Goal: Task Accomplishment & Management: Use online tool/utility

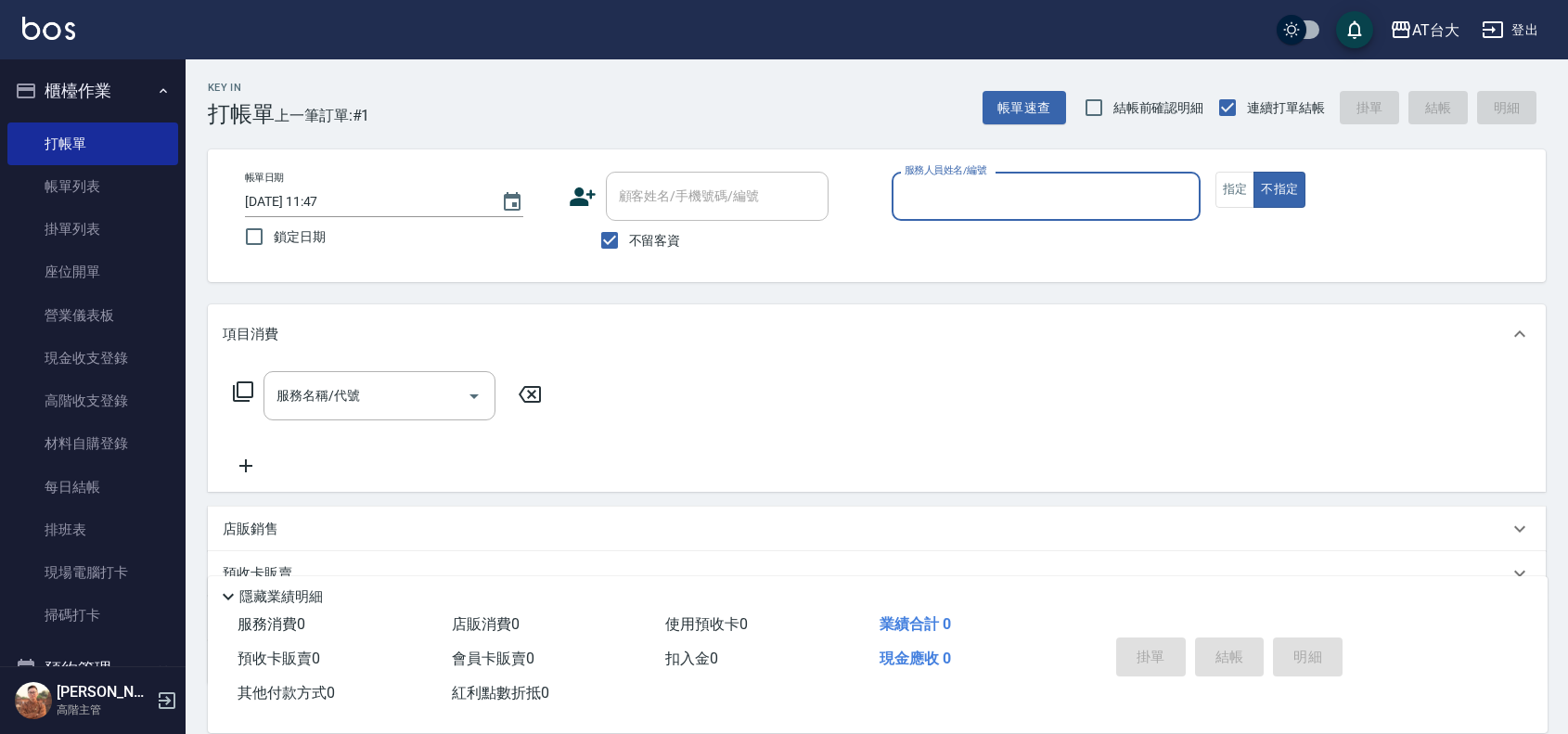
click at [1032, 174] on div "服務人員姓名/編號" at bounding box center [1045, 196] width 309 height 49
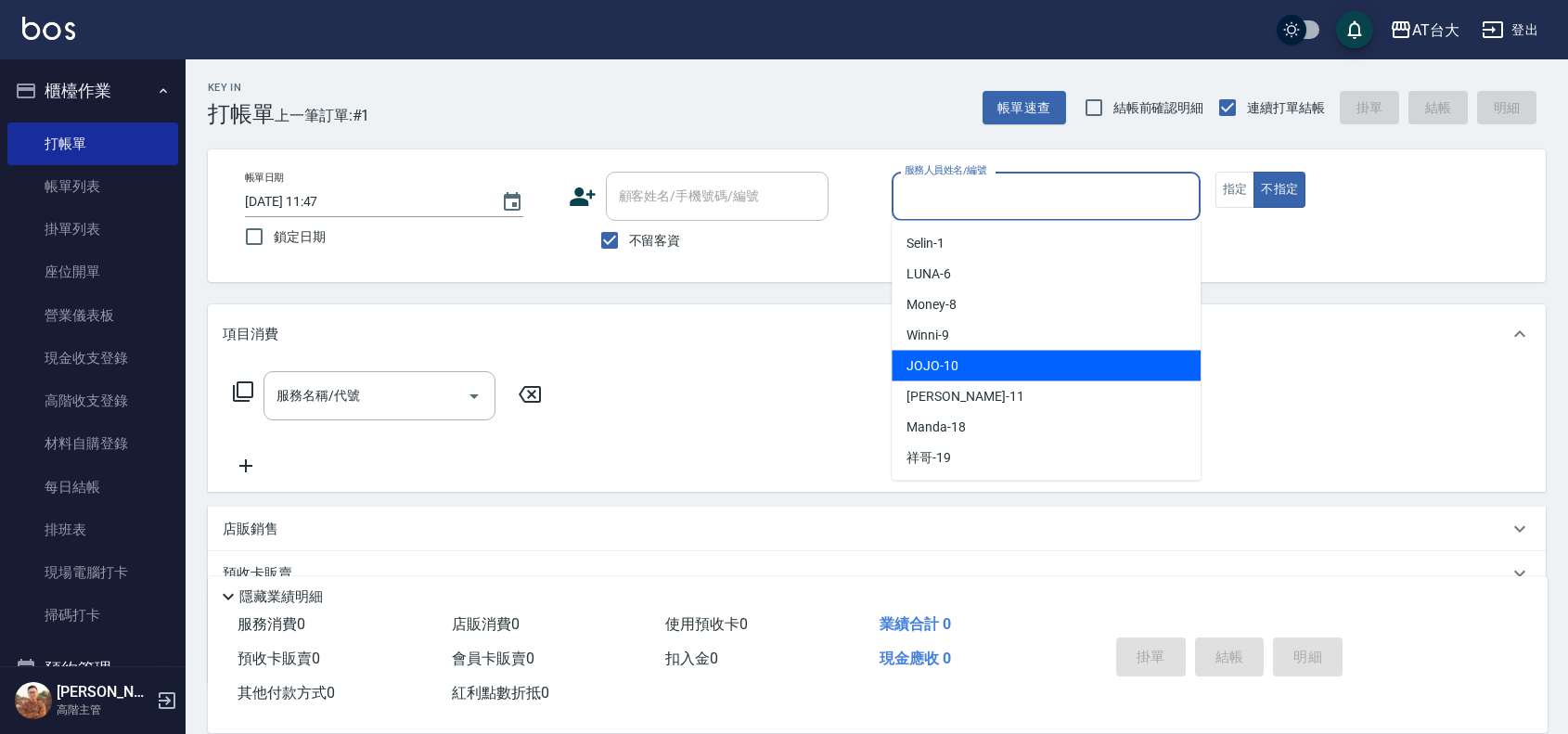
click at [991, 359] on div "JOJO -10" at bounding box center [1045, 366] width 309 height 31
type input "JOJO-10"
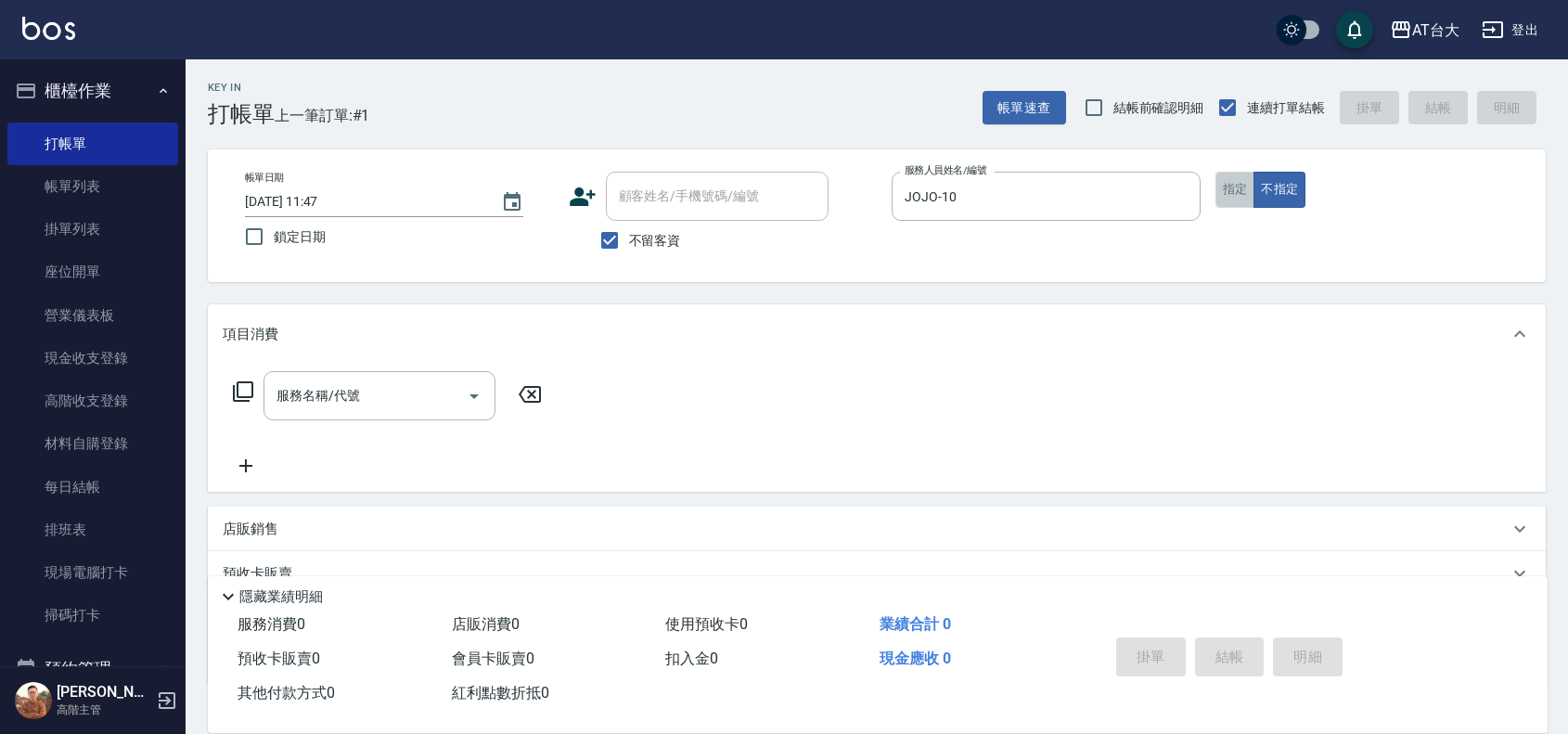
click at [1227, 189] on button "指定" at bounding box center [1235, 190] width 40 height 36
click at [1273, 189] on button "不指定" at bounding box center [1280, 190] width 52 height 36
click at [441, 377] on div "服務名稱/代號" at bounding box center [379, 395] width 232 height 49
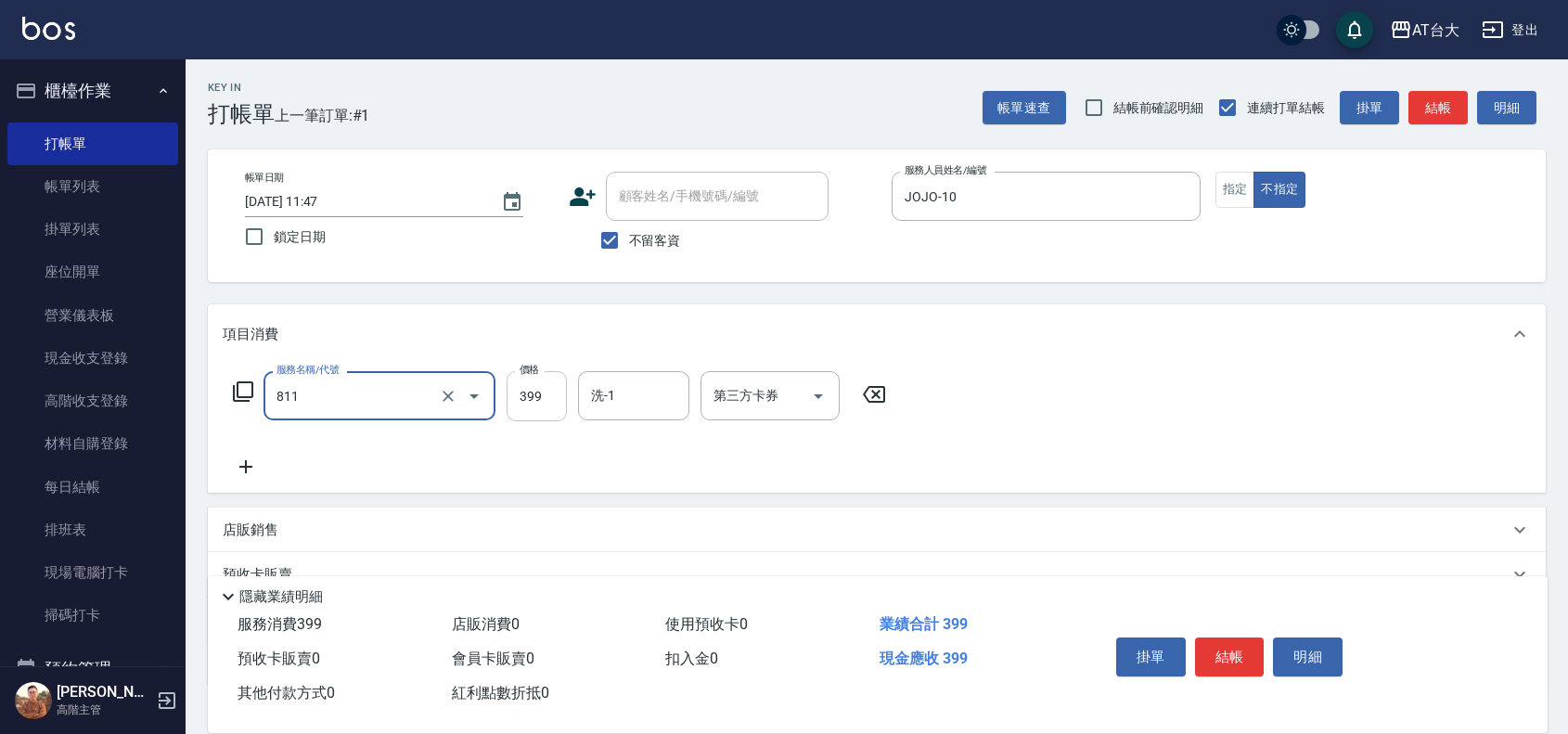
type input "洗+剪(811)"
click at [530, 386] on input "399" at bounding box center [537, 396] width 61 height 50
type input "450"
click at [1223, 645] on button "結帳" at bounding box center [1230, 657] width 70 height 39
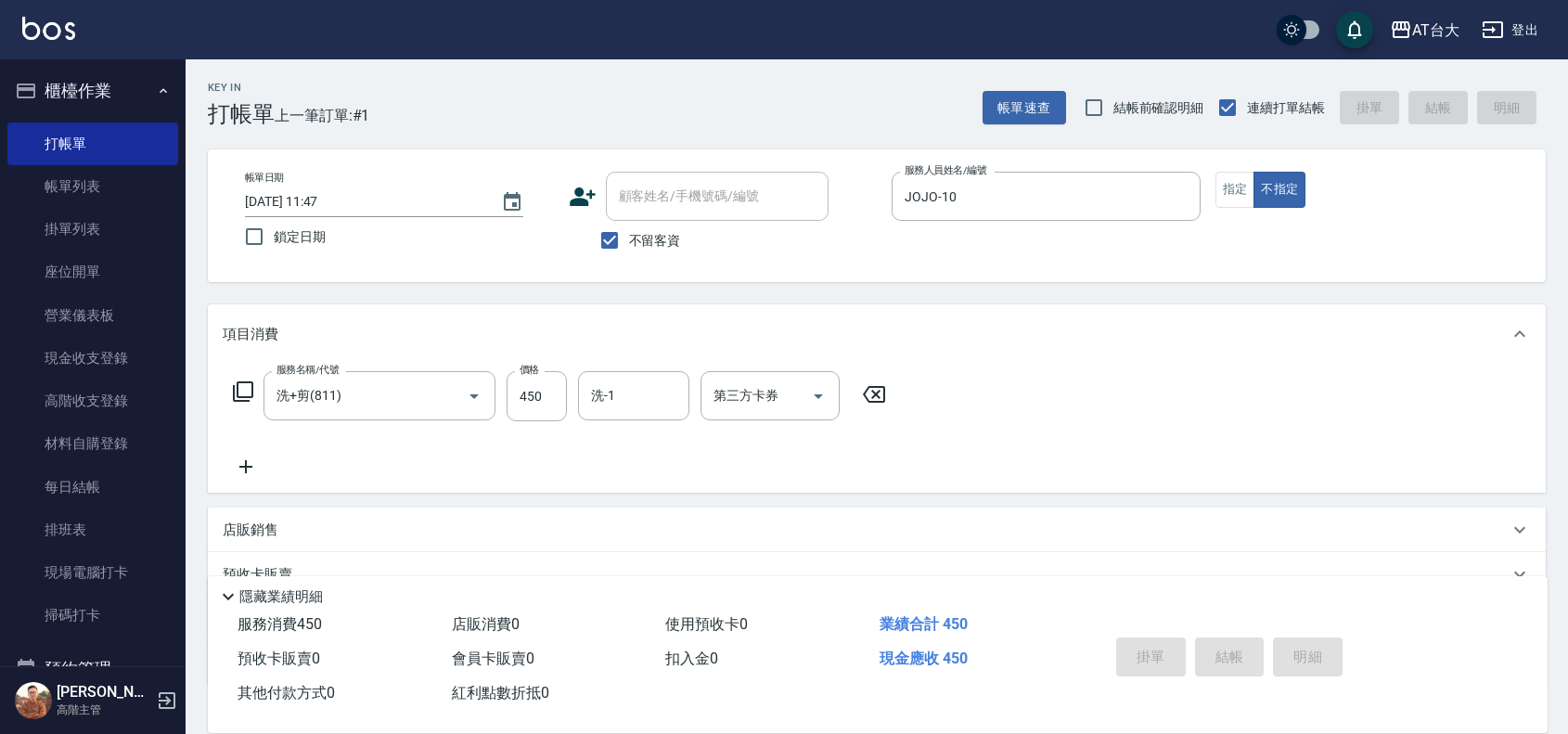
type input "[DATE] 12:48"
